Goal: Information Seeking & Learning: Find specific fact

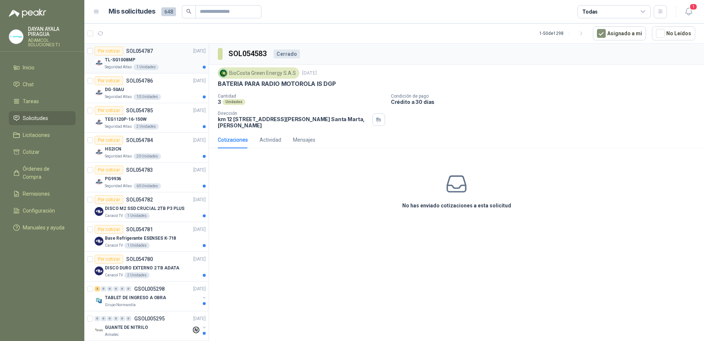
click at [179, 66] on div "Seguridad Atlas 1 Unidades" at bounding box center [155, 67] width 101 height 6
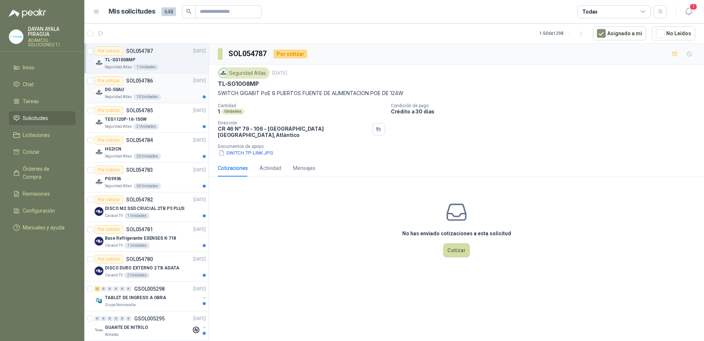
click at [167, 90] on div "DG-50AU" at bounding box center [155, 89] width 101 height 9
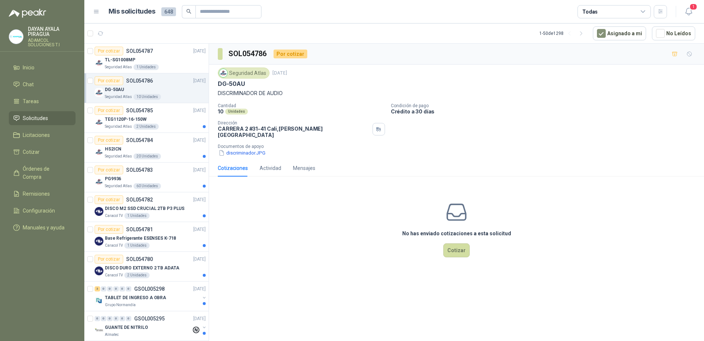
click at [249, 98] on div "Seguridad Atlas [DATE] DG-50AU DISCRIMINADOR DE AUDIO Cantidad 10 Unidades Cond…" at bounding box center [457, 112] width 478 height 89
click at [254, 90] on p "DISCRIMINADOR DE AUDIO" at bounding box center [457, 93] width 478 height 8
copy p "DISCRIMINADOR DE AUDIO"
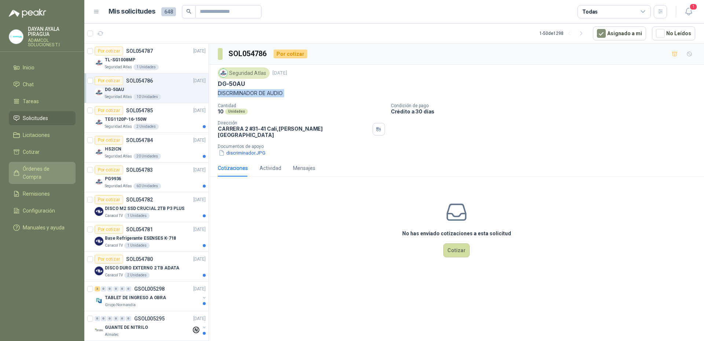
click at [50, 167] on span "Órdenes de Compra" at bounding box center [46, 173] width 46 height 16
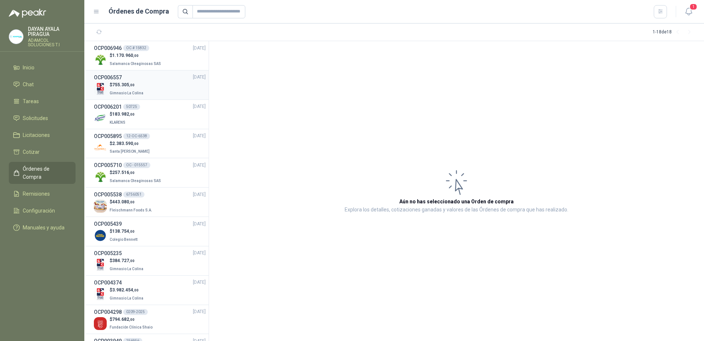
click at [161, 73] on div "OCP006557 [DATE]" at bounding box center [150, 77] width 112 height 8
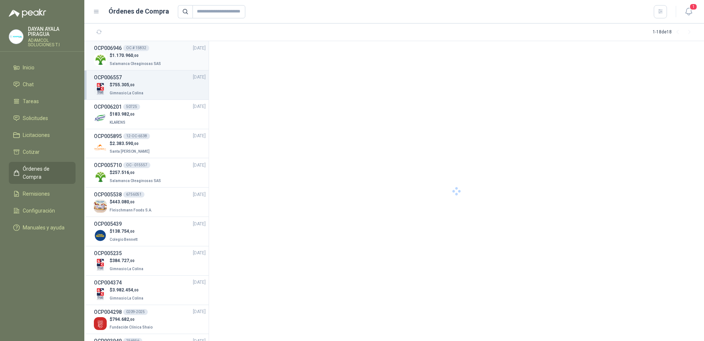
click at [167, 61] on div "$ 1.170.960 ,00 Salamanca Oleaginosas SAS" at bounding box center [150, 59] width 112 height 15
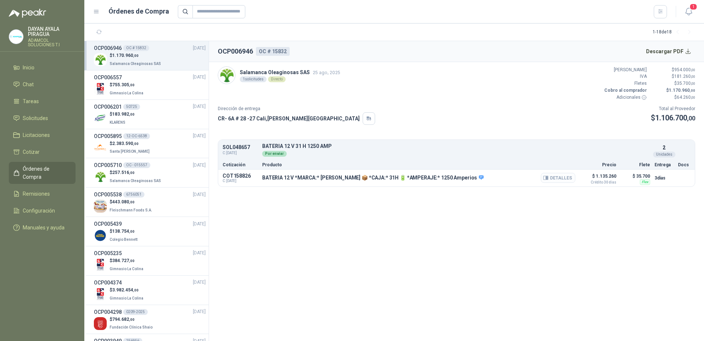
click at [566, 178] on button "Detalles" at bounding box center [558, 178] width 34 height 10
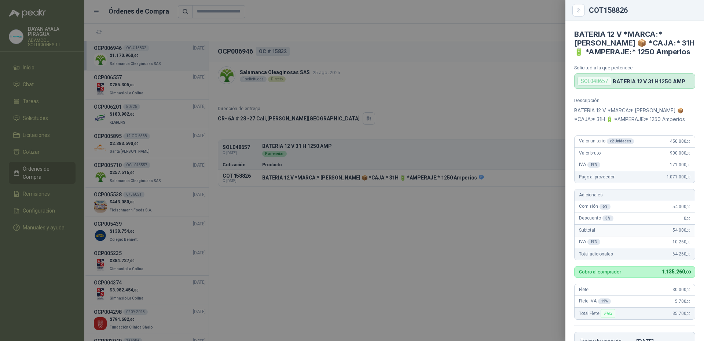
click at [492, 305] on div at bounding box center [352, 170] width 704 height 341
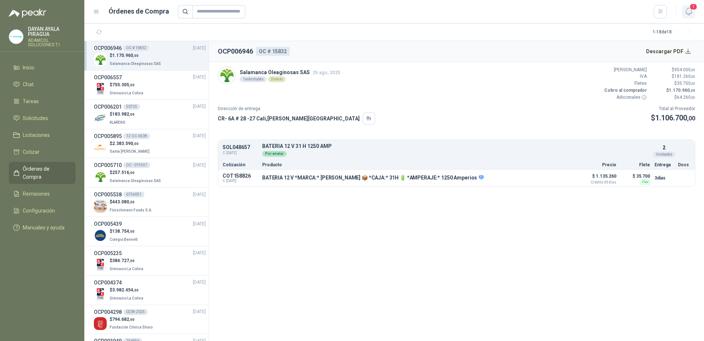
click at [691, 15] on icon "button" at bounding box center [689, 11] width 9 height 9
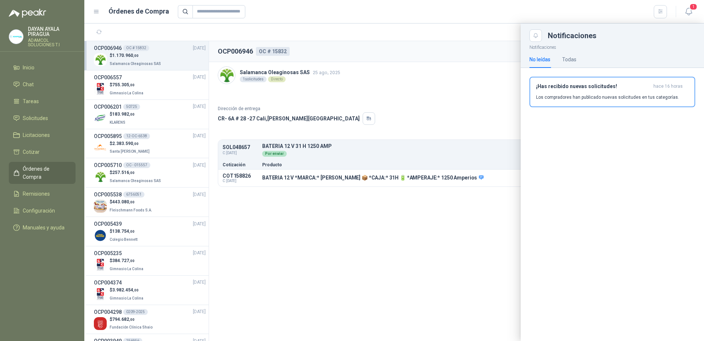
click at [595, 90] on div "¡Has recibido nuevas solicitudes! hace 16 horas Los compradores han publicado n…" at bounding box center [612, 91] width 153 height 17
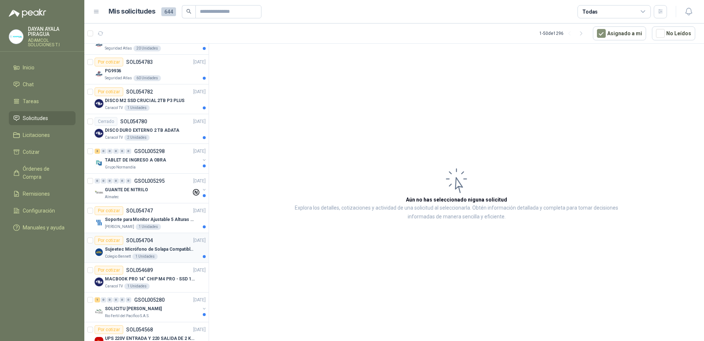
scroll to position [147, 0]
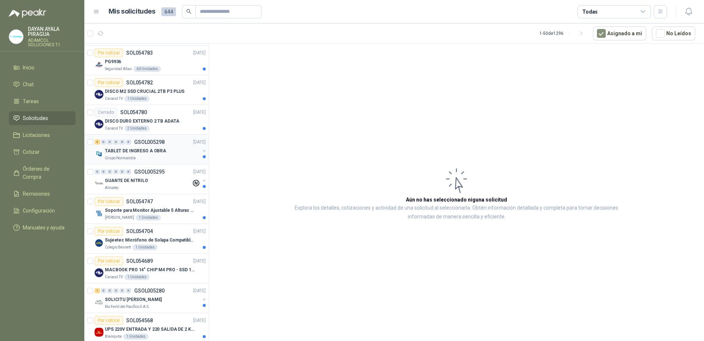
click at [163, 155] on div "TABLET DE INGRESO A OBRA" at bounding box center [152, 150] width 95 height 9
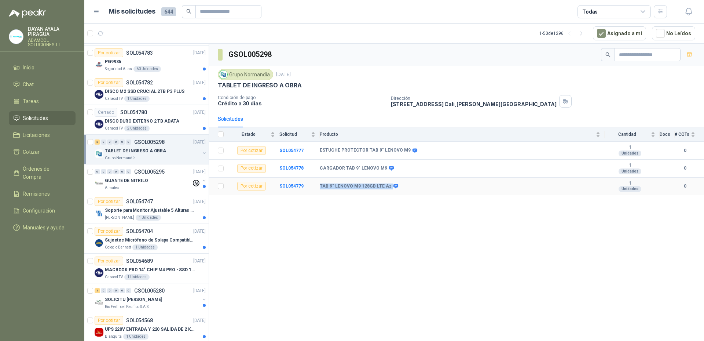
drag, startPoint x: 316, startPoint y: 186, endPoint x: 389, endPoint y: 189, distance: 73.1
click at [389, 189] on tr "Por cotizar SOL054779 TAB 9" LENOVO M9 128GB LTE Az 1 Unidades 0" at bounding box center [456, 187] width 495 height 18
copy tr "TAB 9" LENOVO M9 128GB LTE Az"
